Goal: Check status: Check status

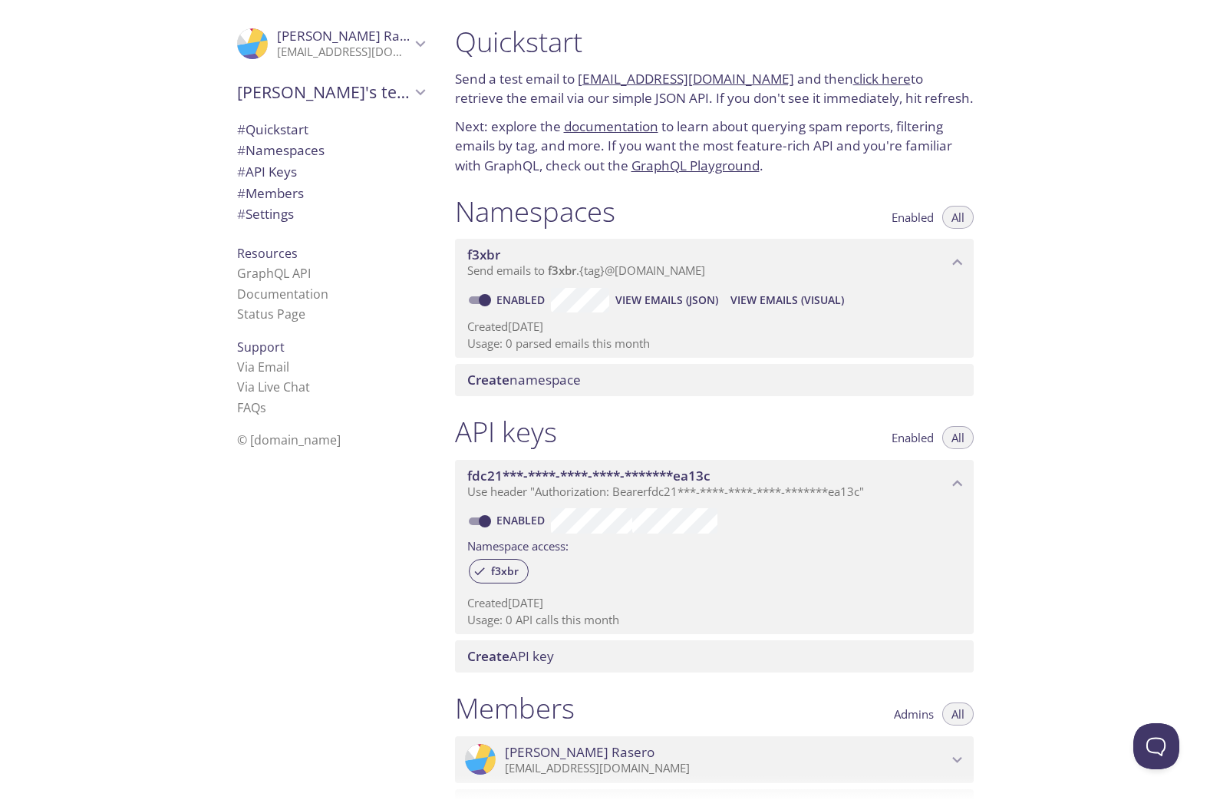
click at [272, 148] on span "# Namespaces" at bounding box center [280, 150] width 87 height 18
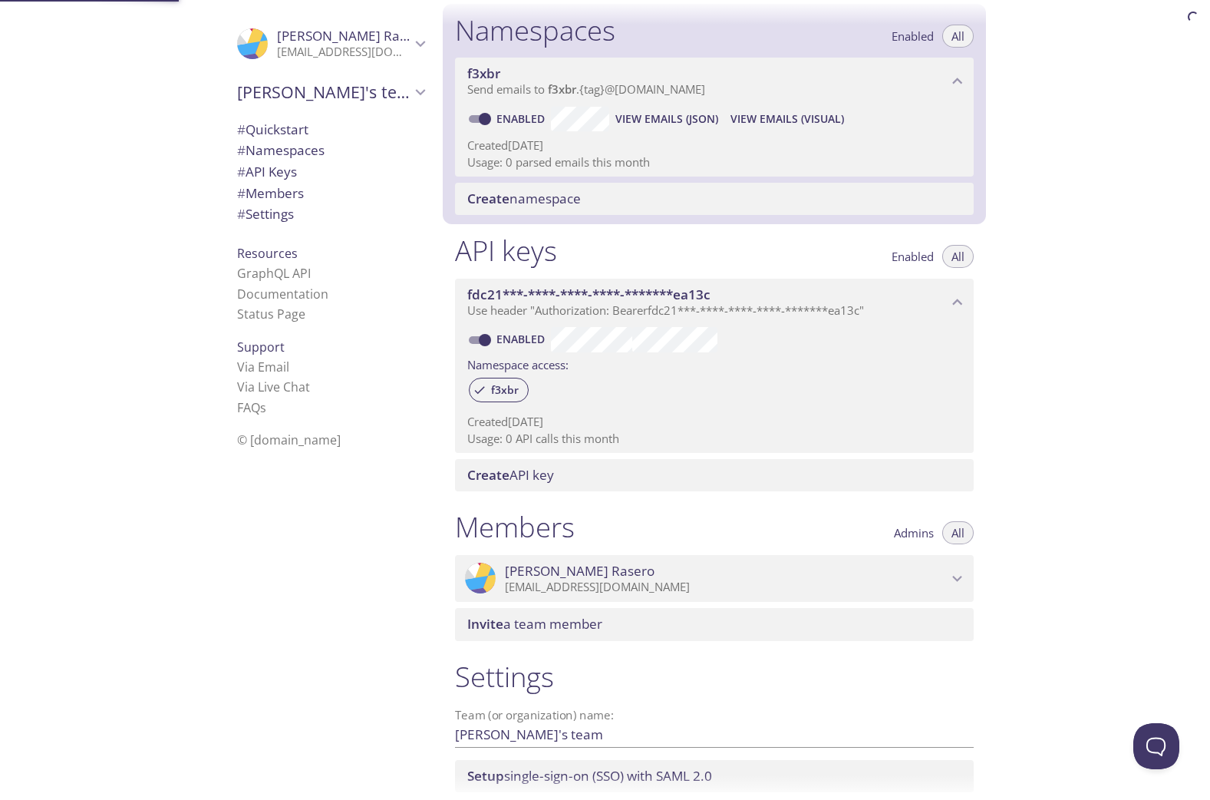
scroll to position [194, 0]
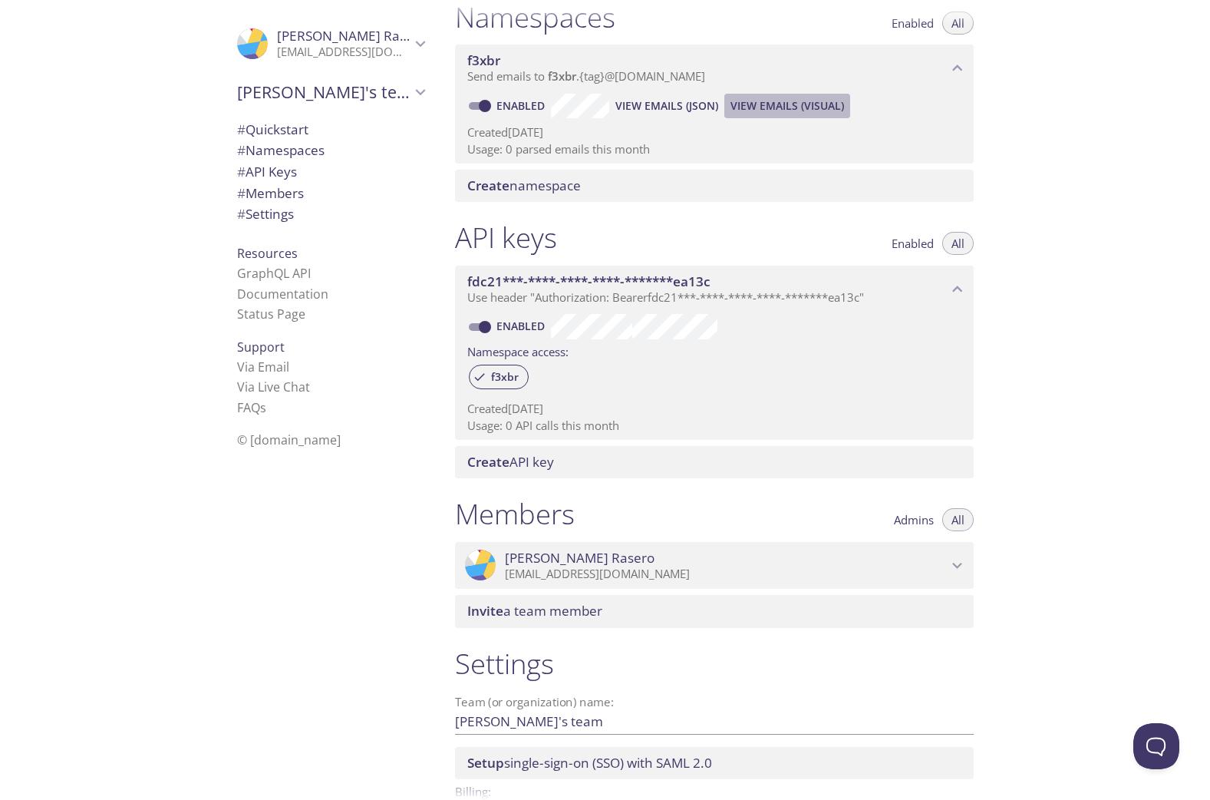
click at [785, 104] on span "View Emails (Visual)" at bounding box center [788, 106] width 114 height 18
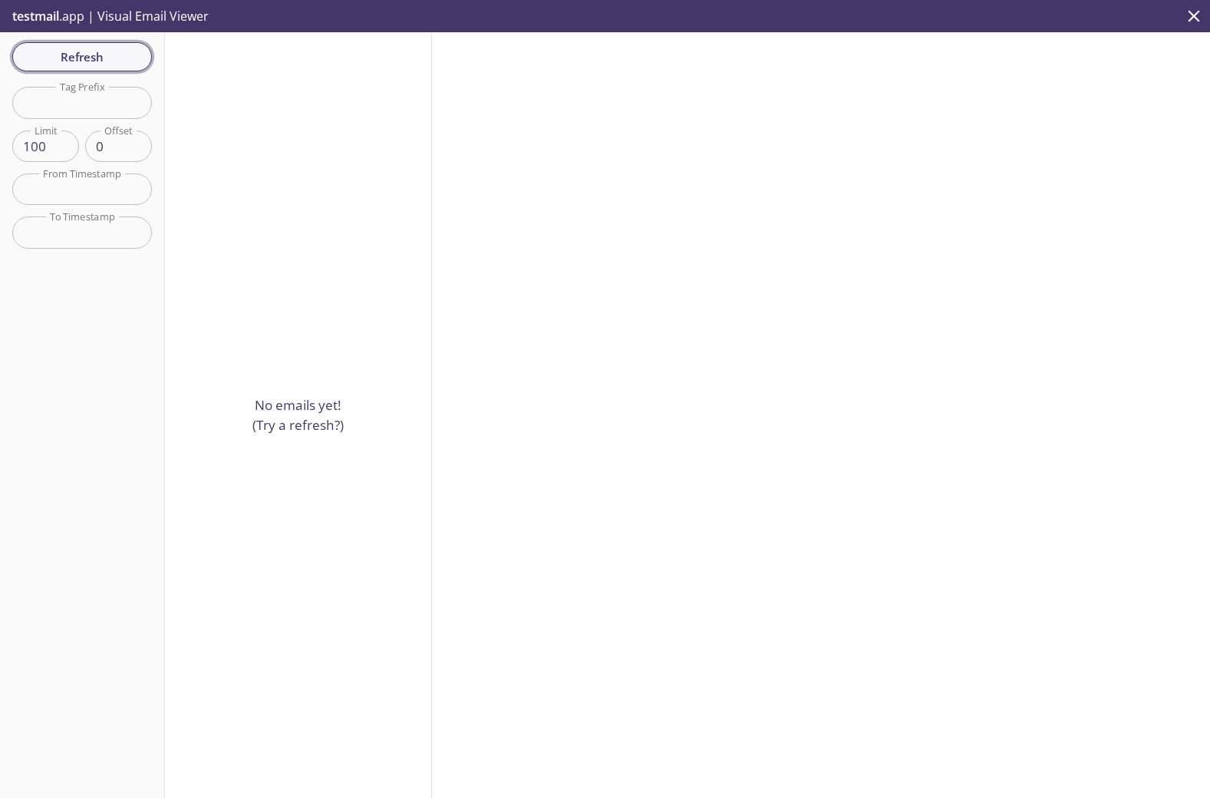
click at [91, 55] on span "Refresh" at bounding box center [82, 57] width 115 height 20
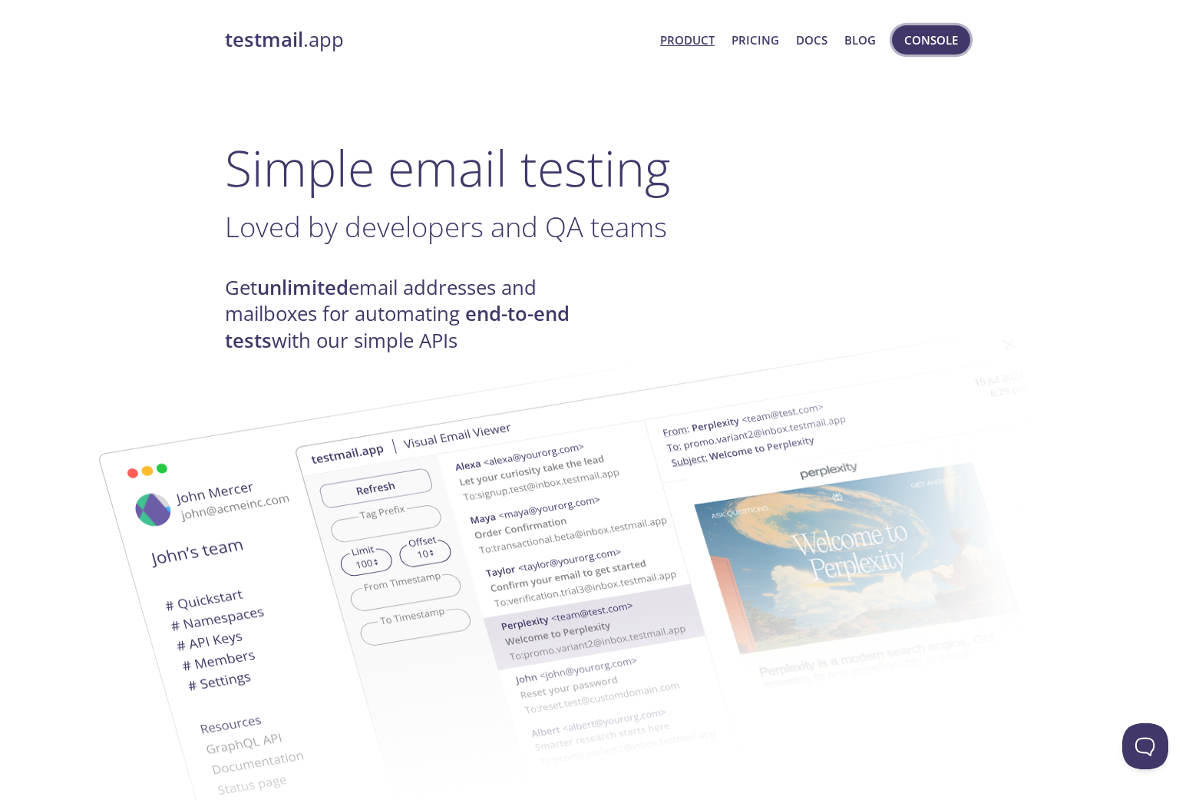
click at [920, 47] on span "Console" at bounding box center [931, 40] width 54 height 20
